Goal: Information Seeking & Learning: Learn about a topic

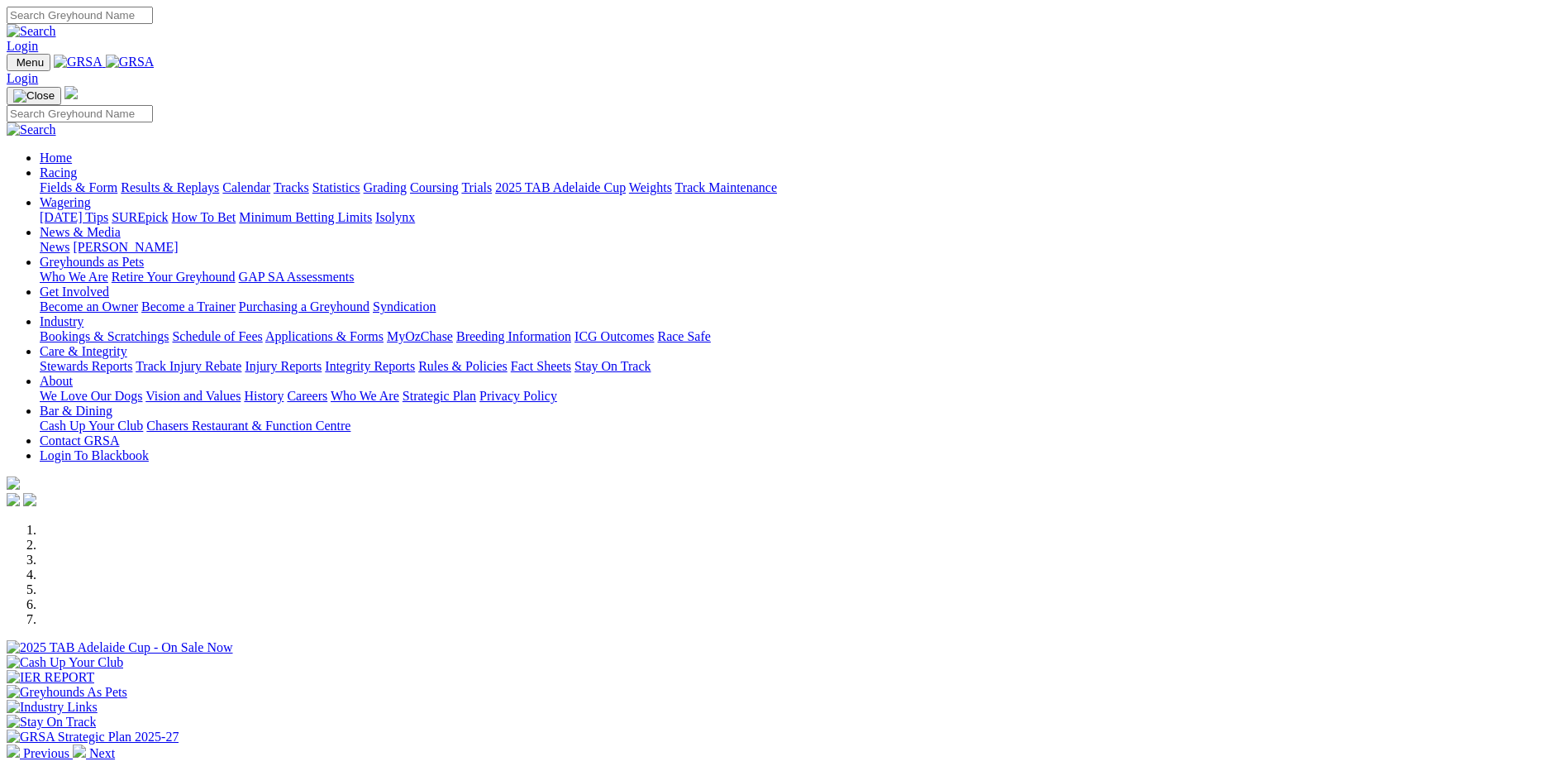
scroll to position [413, 0]
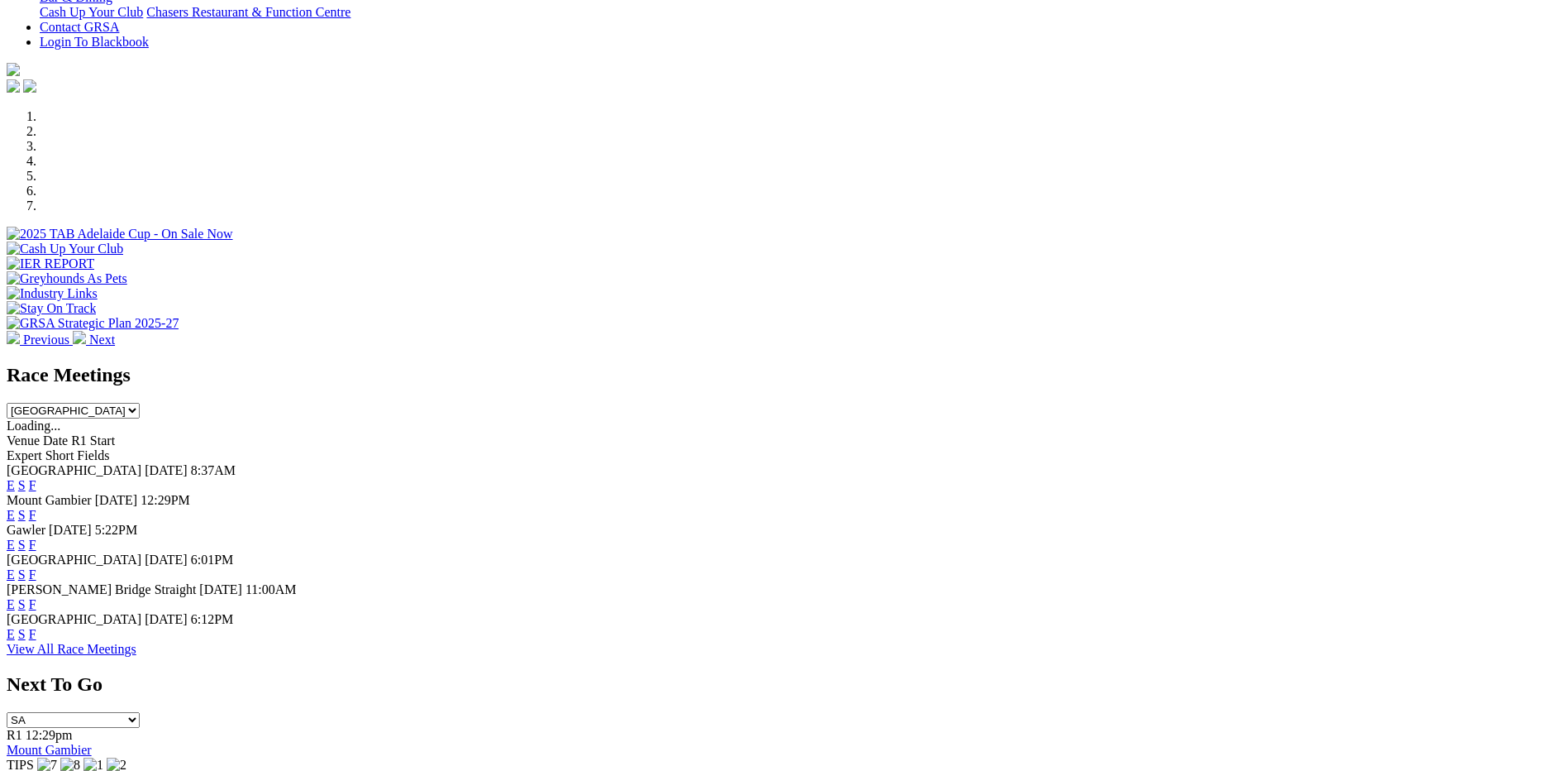
click at [36, 597] on link "F" at bounding box center [33, 603] width 7 height 14
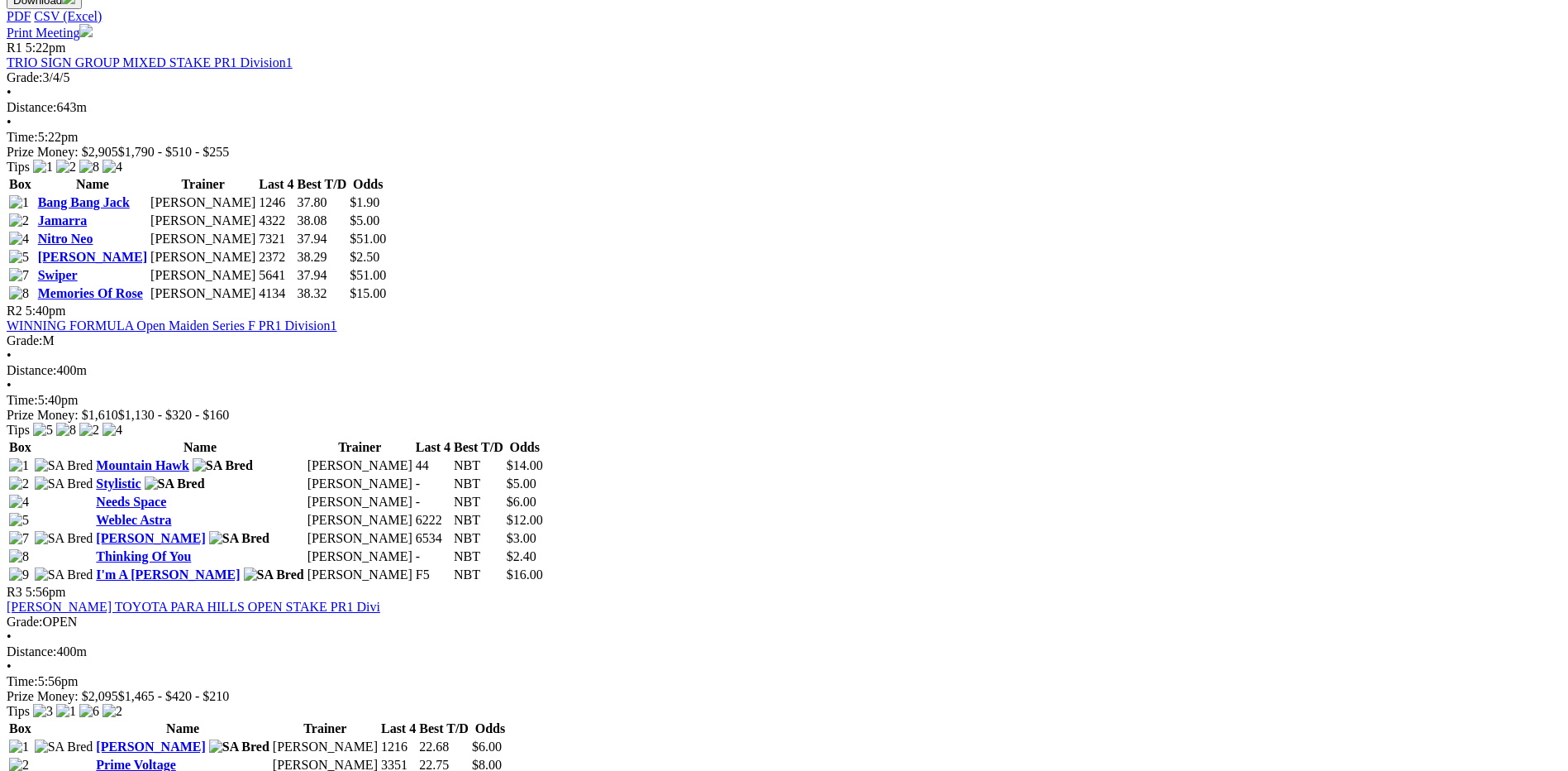
scroll to position [910, 0]
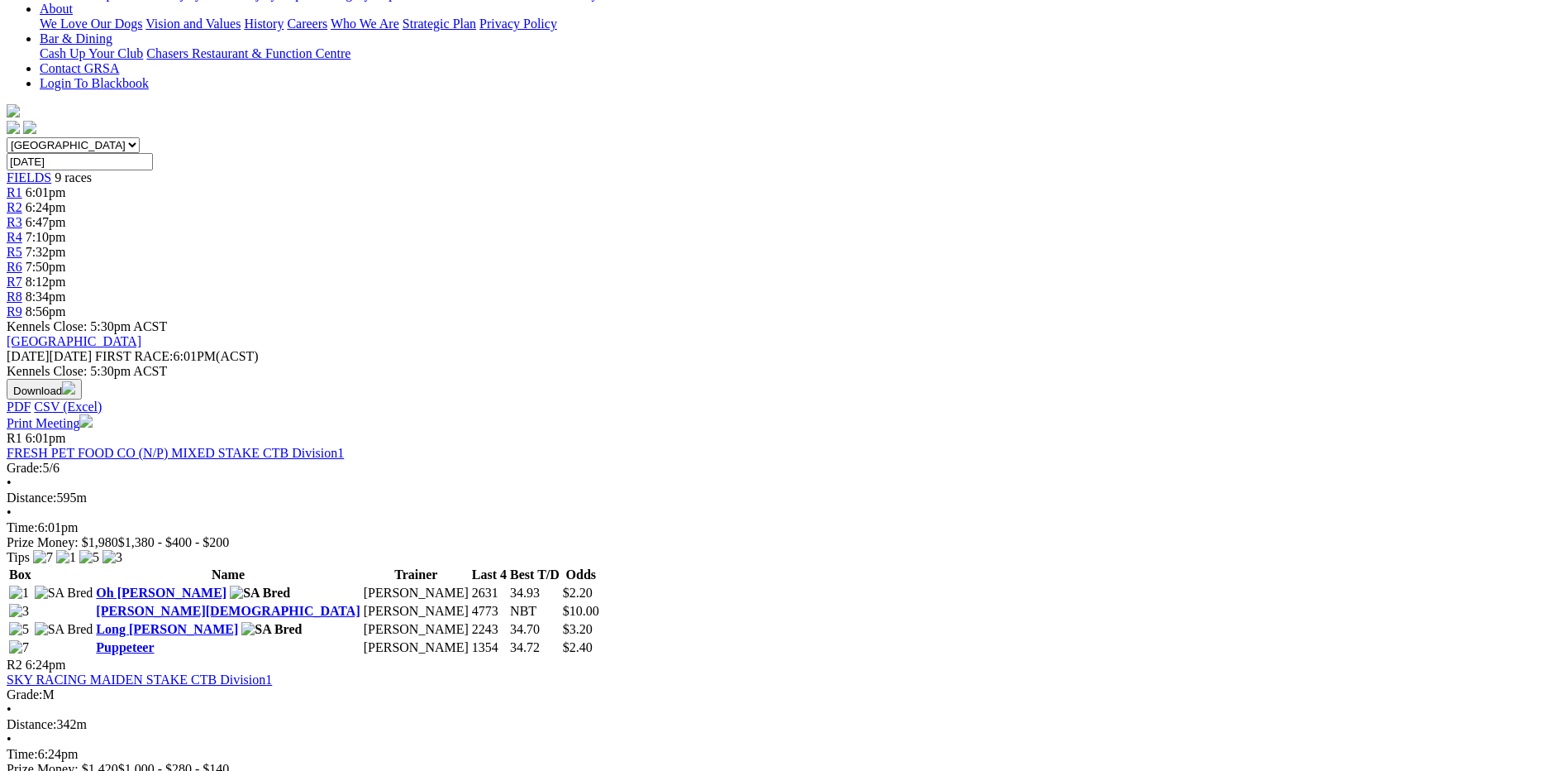
scroll to position [413, 0]
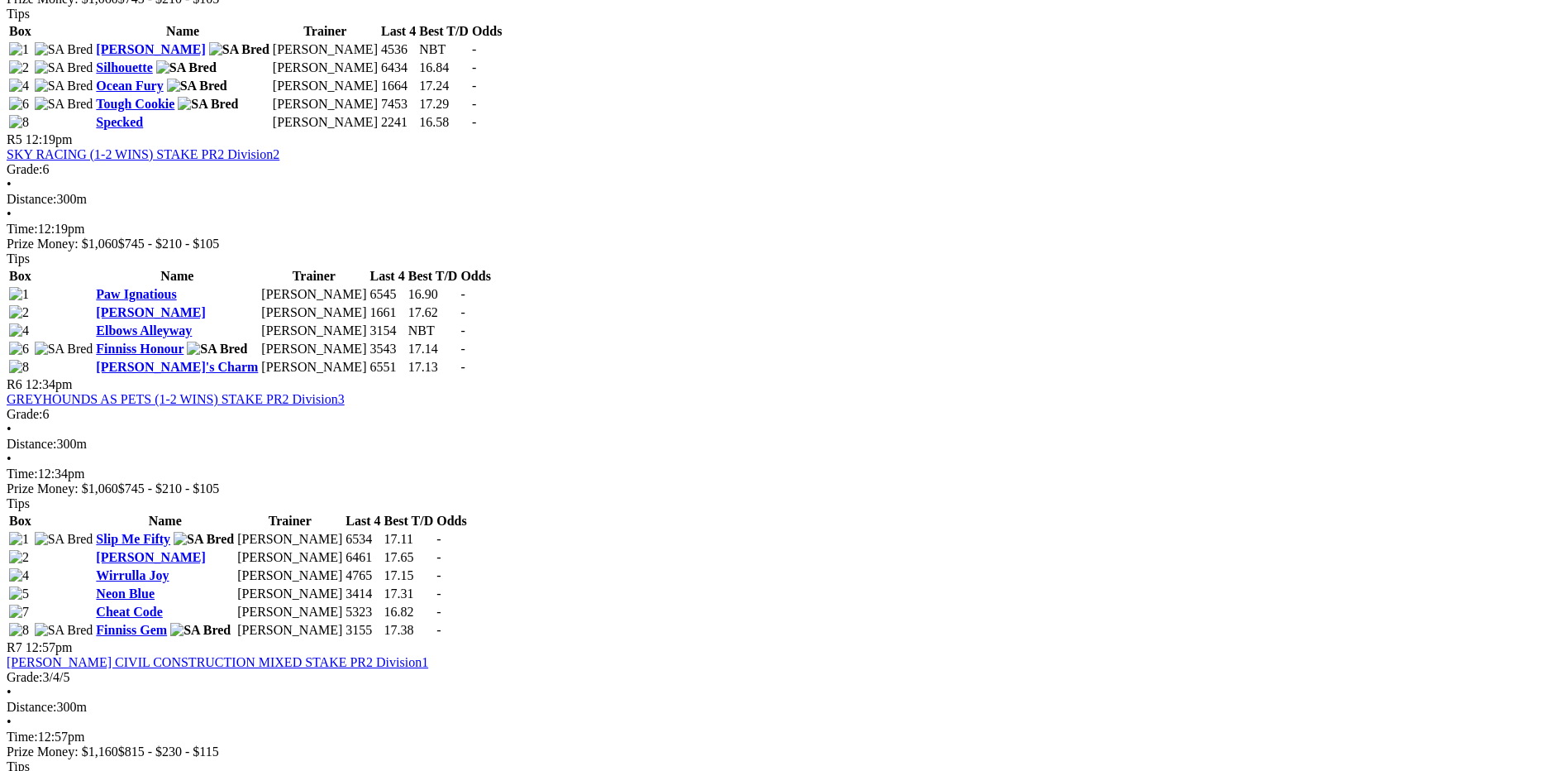
scroll to position [1819, 0]
